Goal: Task Accomplishment & Management: Use online tool/utility

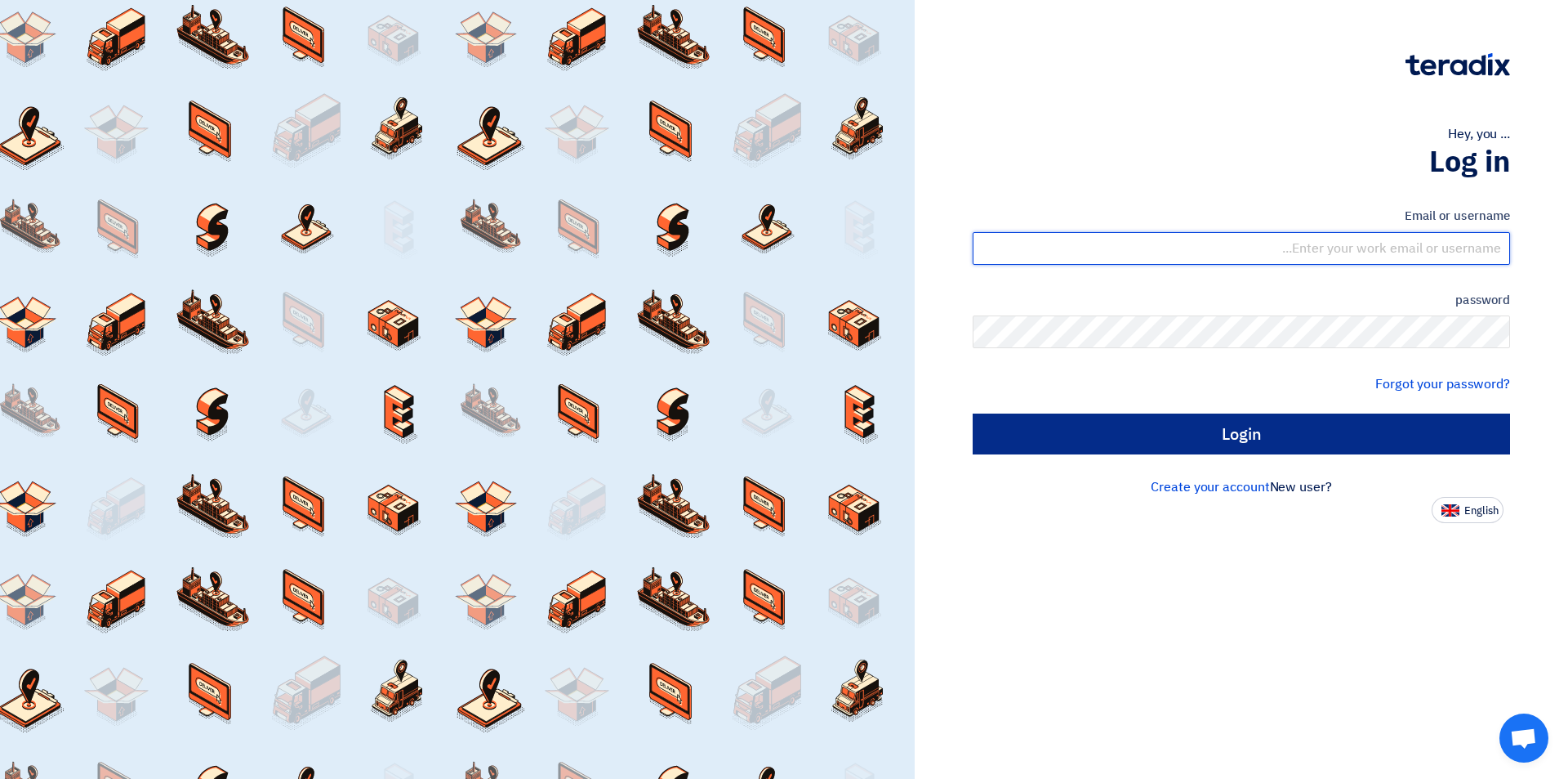
type input "[EMAIL_ADDRESS][DOMAIN_NAME]"
click at [1217, 441] on input "Login" at bounding box center [1242, 434] width 537 height 41
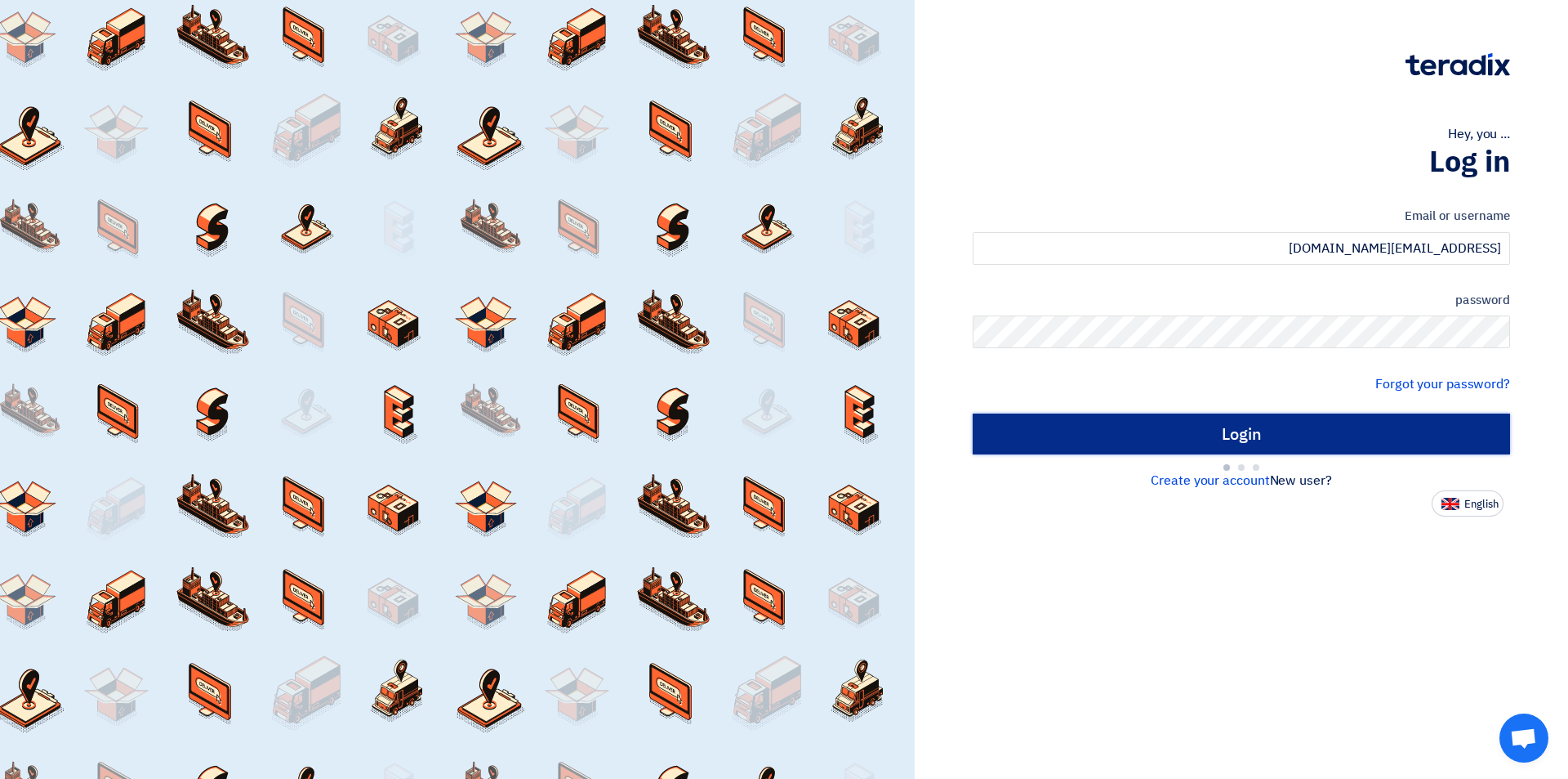
type input "Sign in"
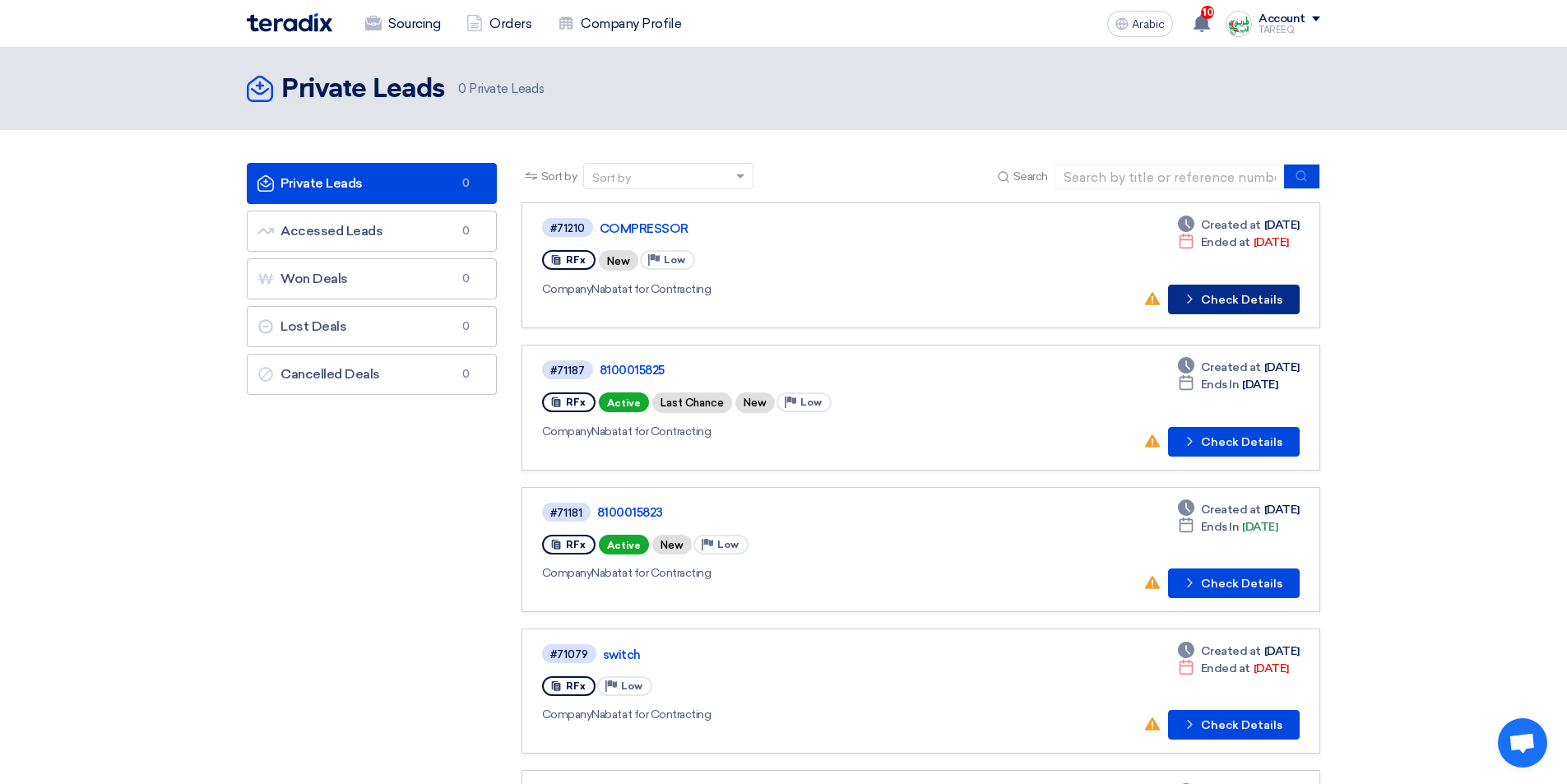
click at [1246, 303] on font "Check Details" at bounding box center [1241, 300] width 82 height 14
